Goal: Find contact information: Find contact information

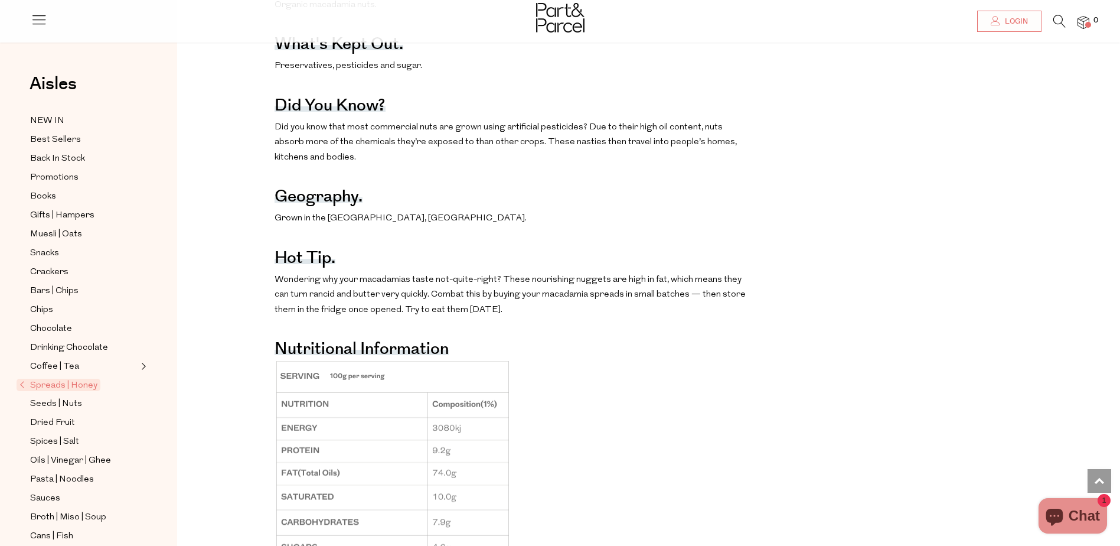
scroll to position [827, 0]
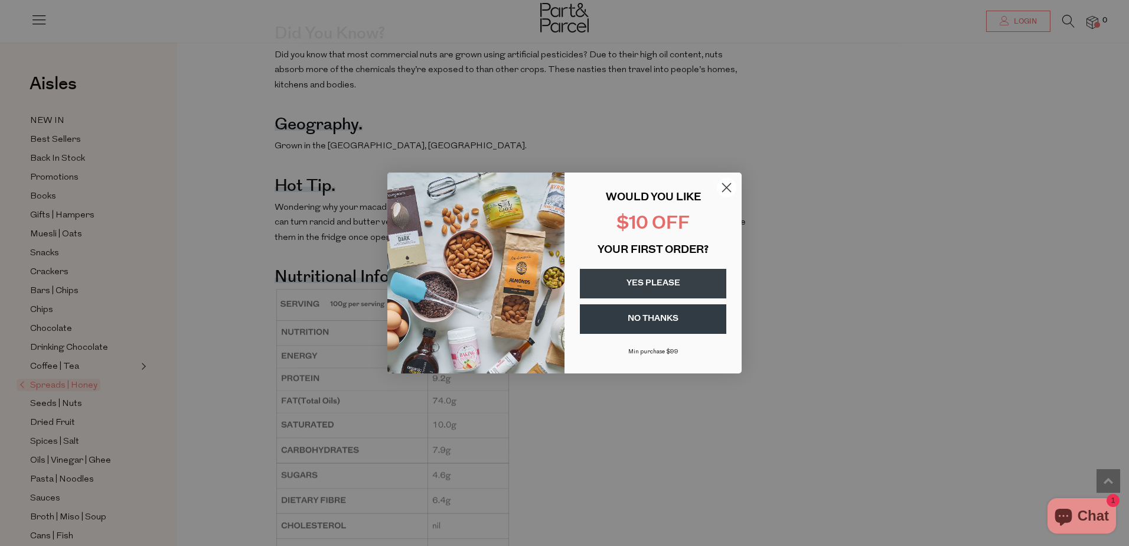
click at [725, 185] on icon "Close dialog" at bounding box center [727, 188] width 8 height 8
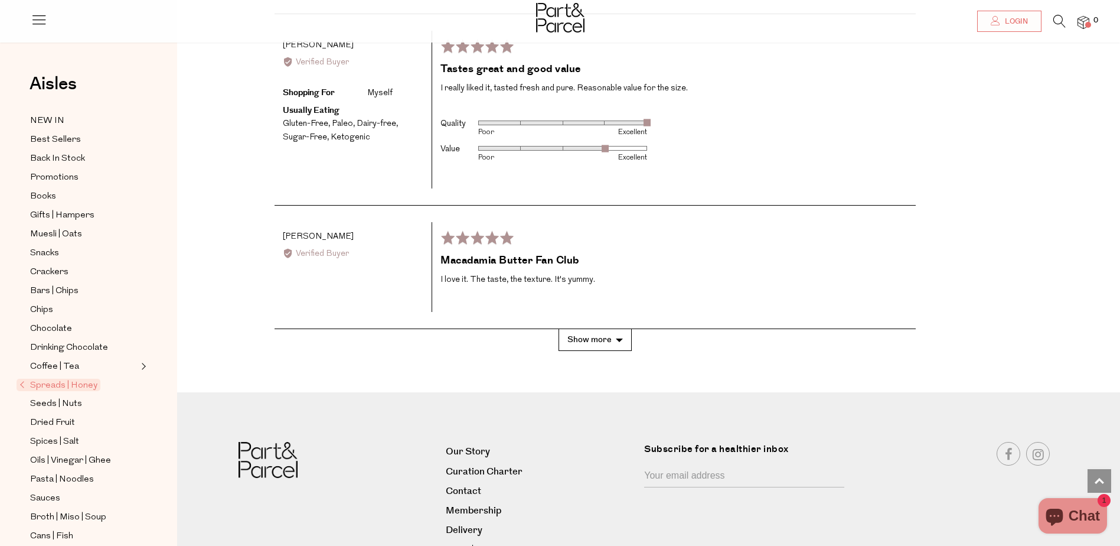
scroll to position [2514, 0]
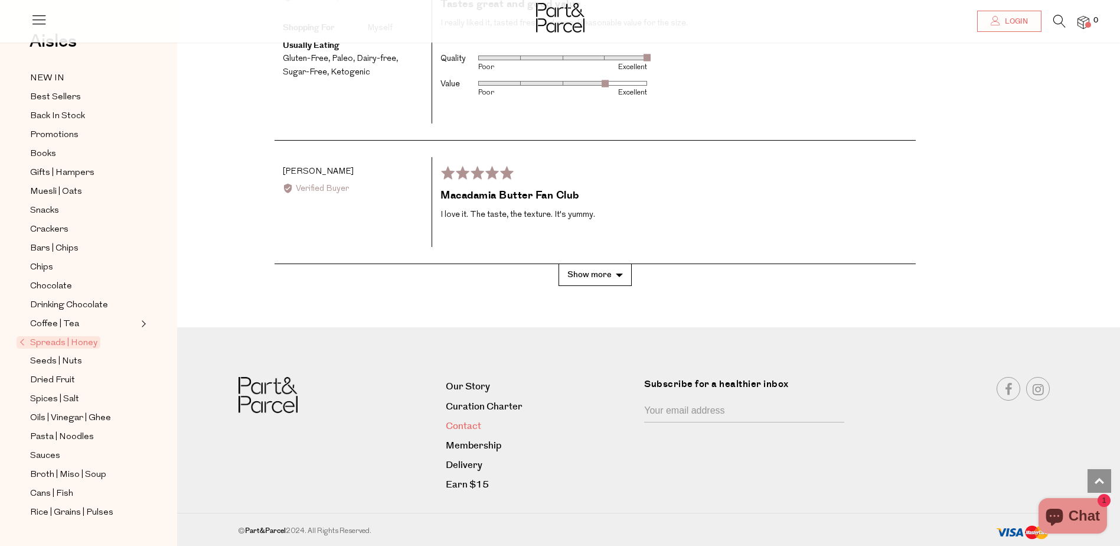
click at [469, 423] on link "Contact" at bounding box center [541, 426] width 190 height 16
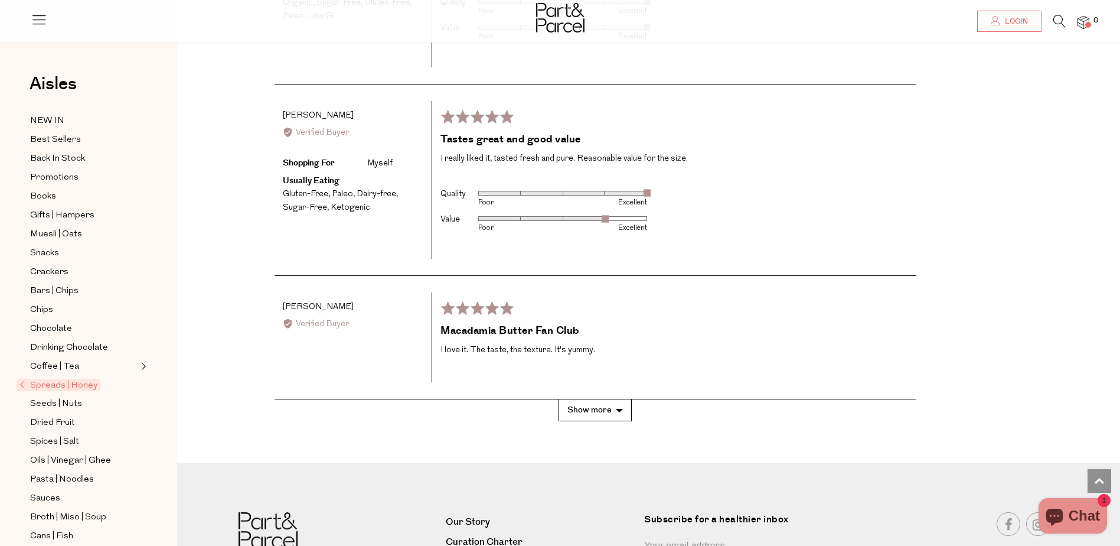
scroll to position [2453, 0]
